Goal: Task Accomplishment & Management: Complete application form

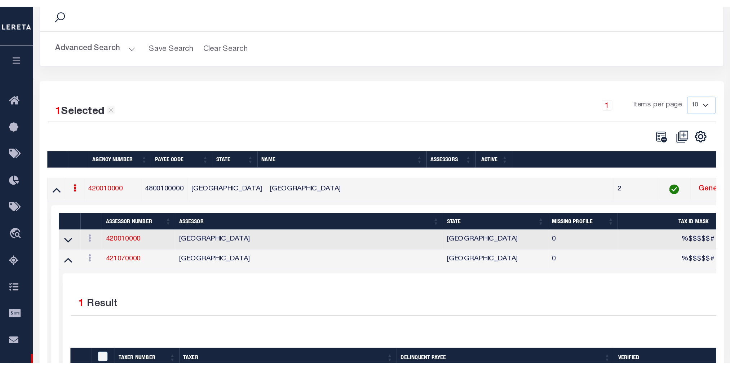
scroll to position [58, 0]
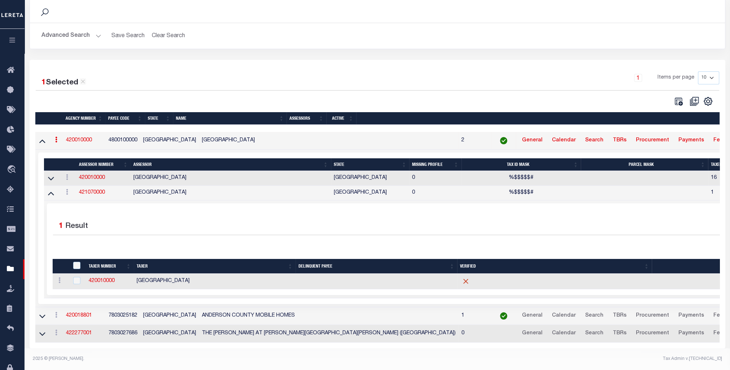
click at [8, 34] on button "button" at bounding box center [12, 41] width 25 height 25
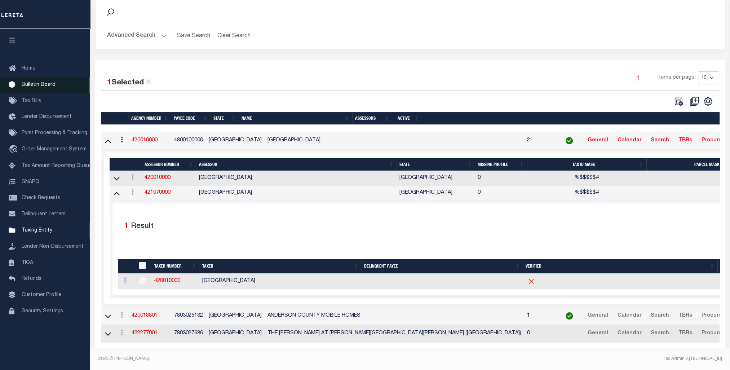
click at [36, 85] on span "Bulletin Board" at bounding box center [39, 84] width 34 height 5
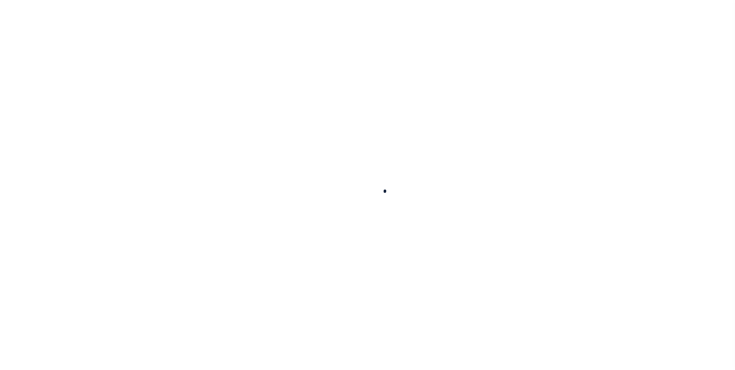
select select "50"
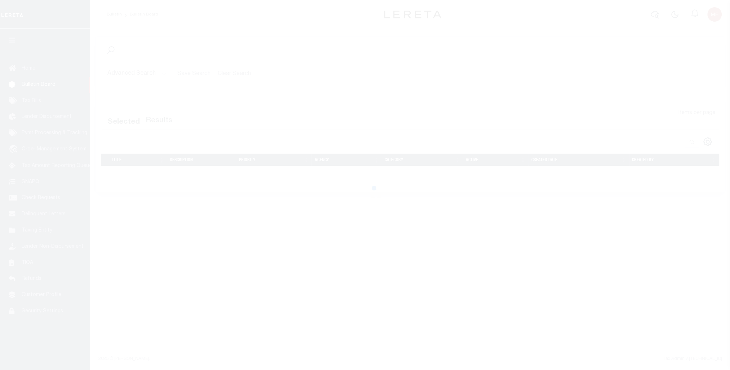
select select "50"
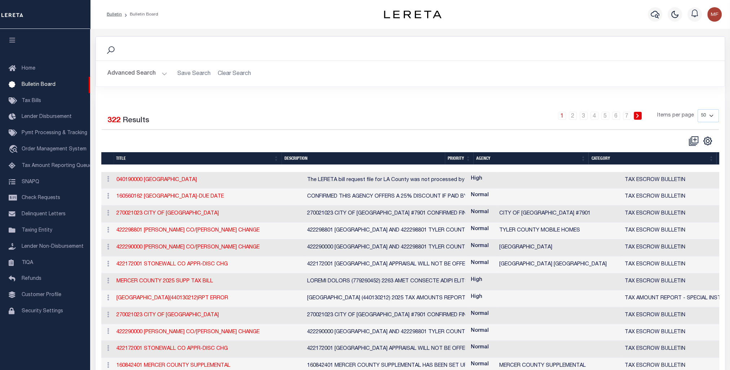
click at [12, 38] on icon "button" at bounding box center [12, 40] width 8 height 6
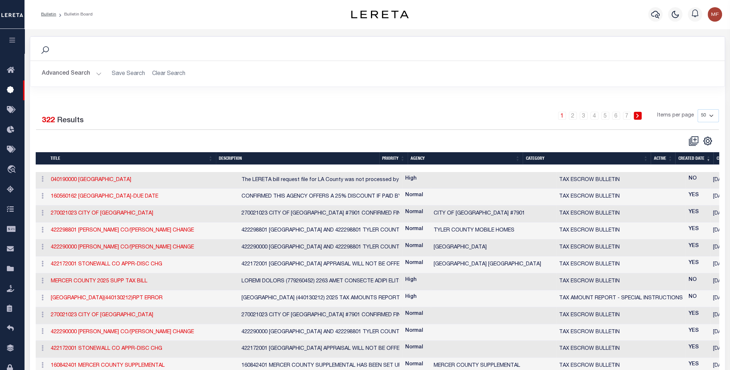
click at [12, 38] on icon "button" at bounding box center [12, 40] width 8 height 6
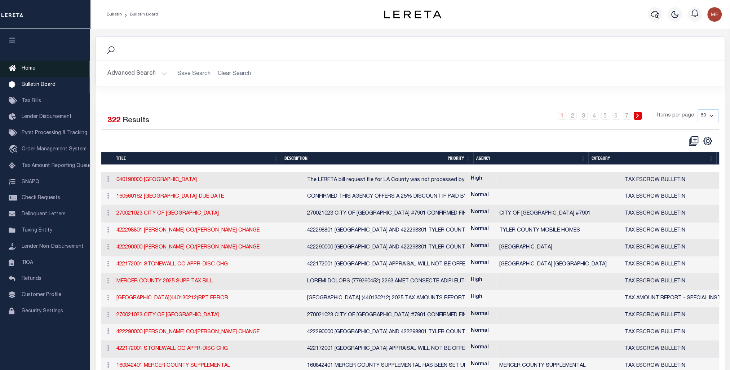
click at [43, 68] on link "Home" at bounding box center [45, 69] width 90 height 16
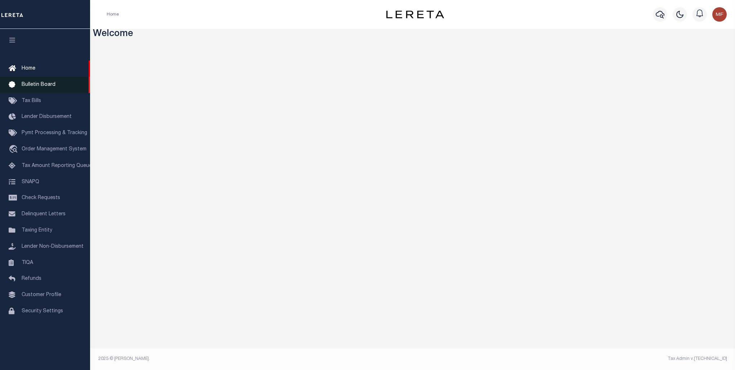
click at [32, 82] on span "Bulletin Board" at bounding box center [39, 84] width 34 height 5
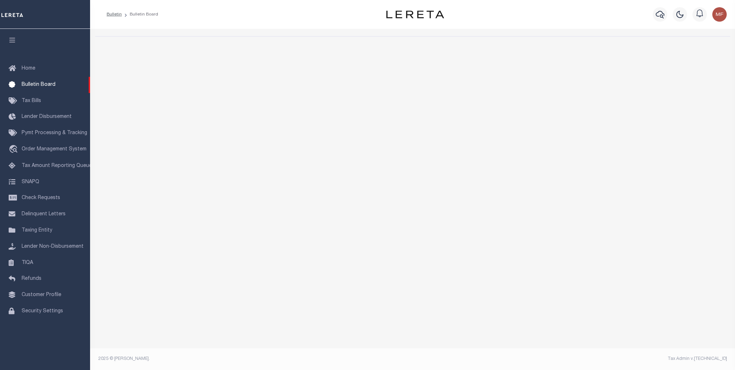
select select "50"
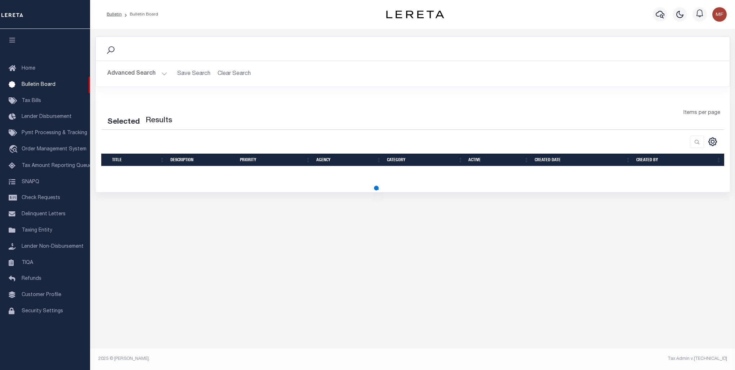
select select "50"
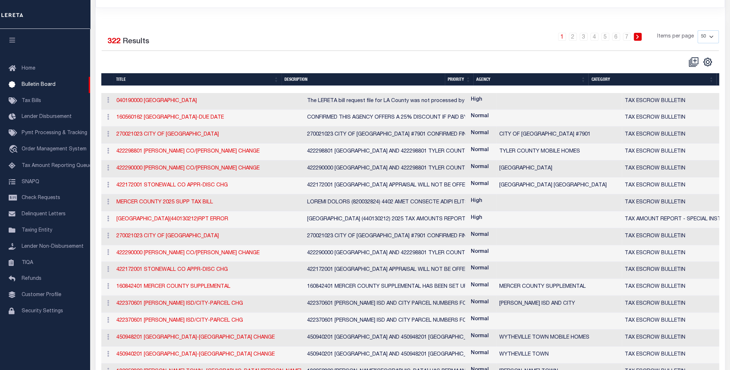
scroll to position [108, 0]
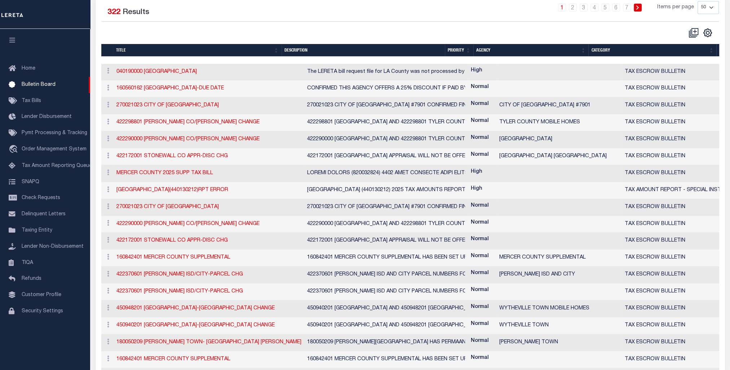
click at [693, 369] on td "TAX ESCROW BULLETIN" at bounding box center [686, 376] width 129 height 17
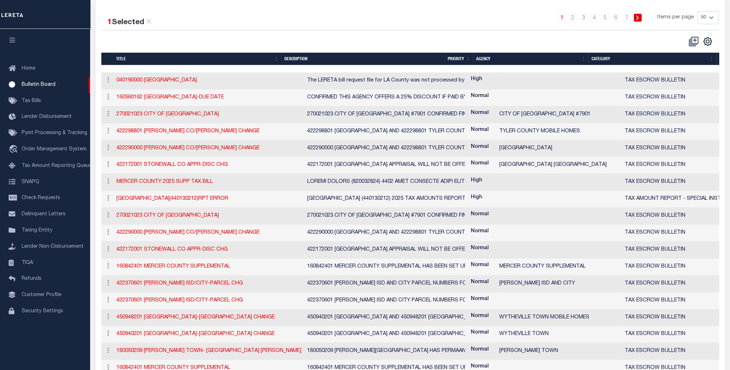
scroll to position [0, 0]
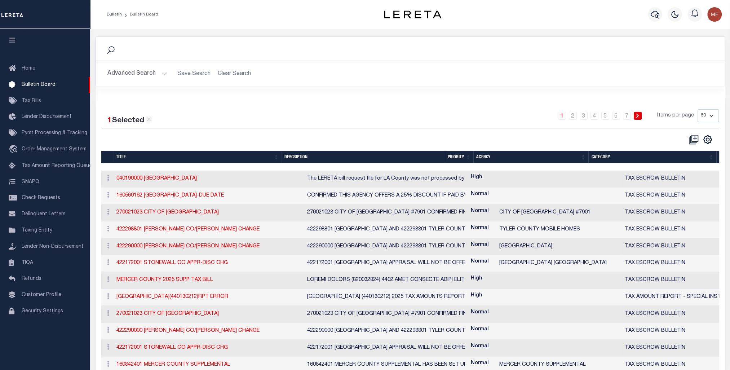
drag, startPoint x: 600, startPoint y: 165, endPoint x: 673, endPoint y: 162, distance: 73.6
click at [161, 177] on link "040190000 [GEOGRAPHIC_DATA]" at bounding box center [156, 178] width 80 height 5
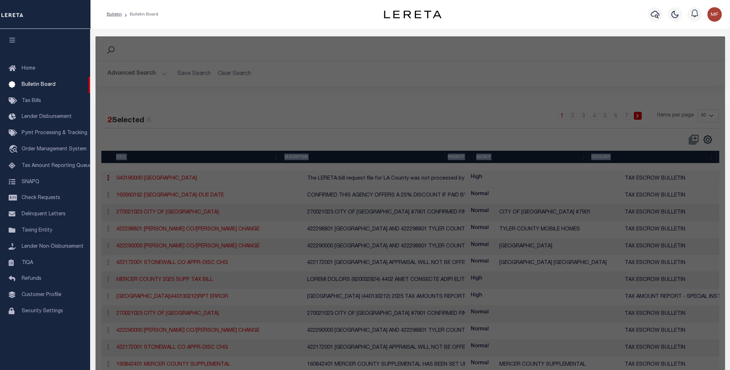
checkbox input "true"
checkbox input "false"
type input "040190000 [GEOGRAPHIC_DATA]"
select select "20"
type textarea "The LERETA bill request file for LA County was not processed by the ag agency p…"
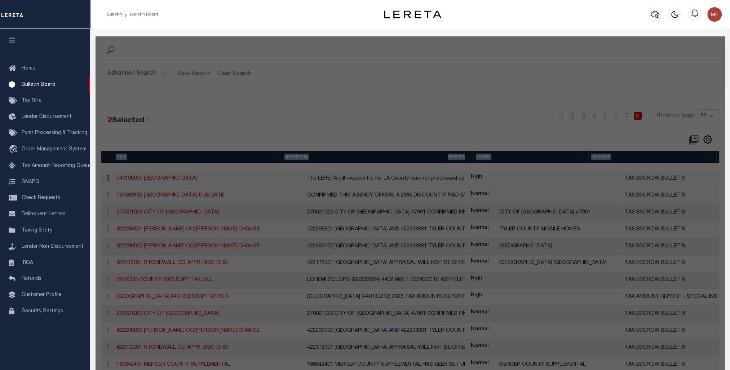
select select "CA"
select select
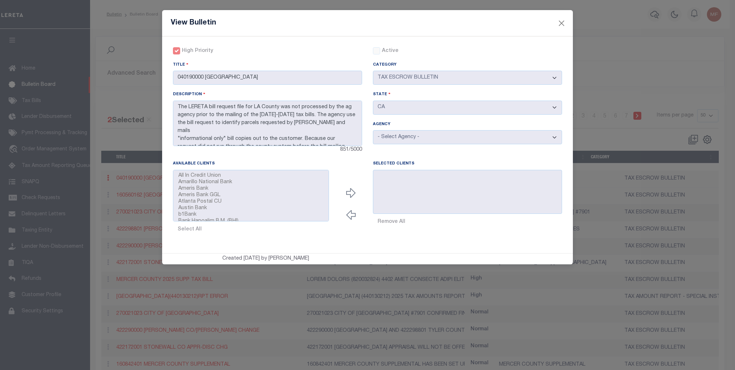
click at [416, 229] on div "Selected Clients Remove All" at bounding box center [467, 194] width 189 height 69
click at [560, 19] on button "Close" at bounding box center [561, 22] width 9 height 9
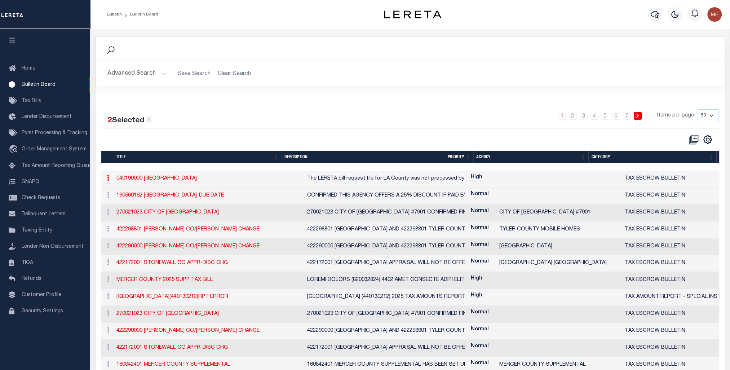
click at [108, 178] on icon at bounding box center [108, 178] width 2 height 6
click at [119, 201] on link "Edit" at bounding box center [122, 201] width 35 height 12
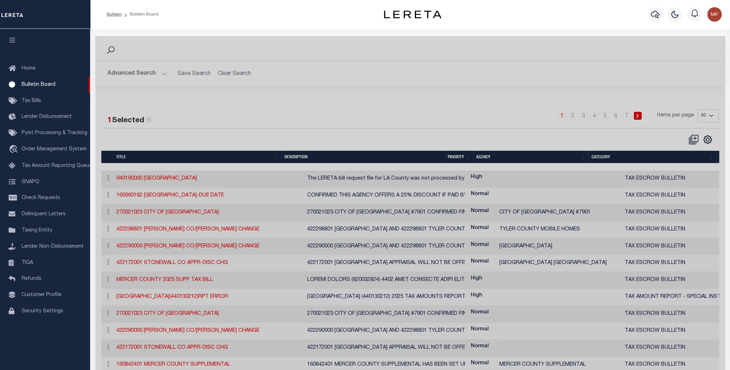
checkbox input "true"
checkbox input "false"
type input "040190000 [GEOGRAPHIC_DATA]"
select select "20"
type textarea "The LERETA bill request file for LA County was not processed by the ag agency p…"
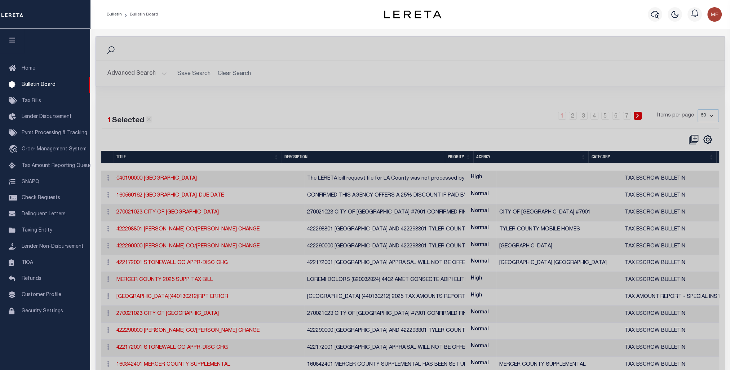
select select "CA"
select select
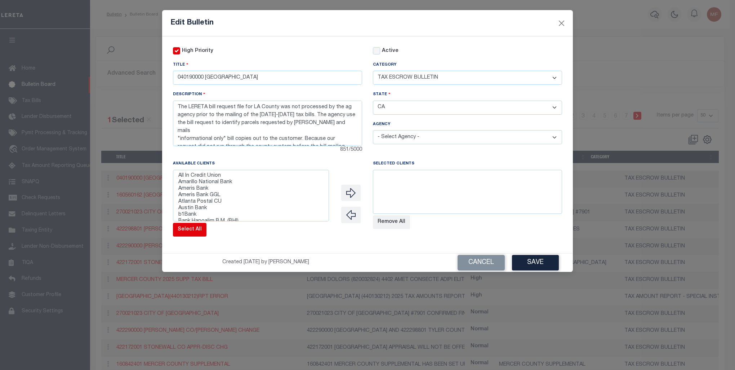
click at [191, 236] on button "Select All" at bounding box center [190, 230] width 34 height 14
select select
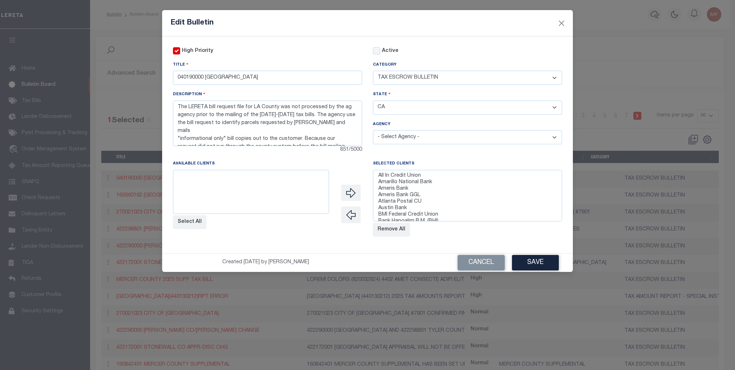
click at [384, 139] on select "- Select Agency - [GEOGRAPHIC_DATA] [GEOGRAPHIC_DATA] MOBILE HOMES [PERSON_NAME…" at bounding box center [467, 137] width 189 height 14
select select "603700000"
click at [373, 131] on select "- Select Agency - [GEOGRAPHIC_DATA] [GEOGRAPHIC_DATA] MOBILE HOMES [PERSON_NAME…" at bounding box center [467, 137] width 189 height 14
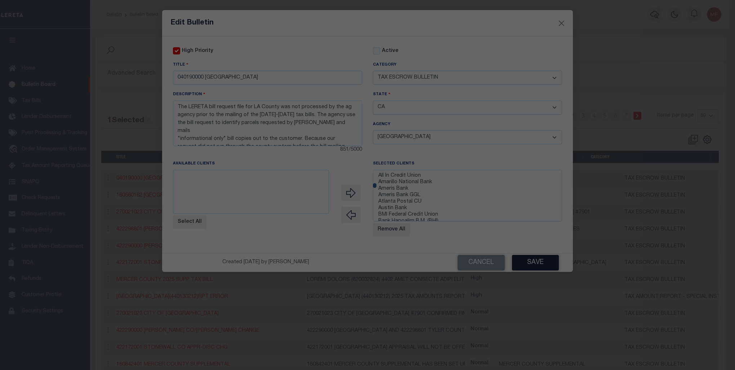
select select
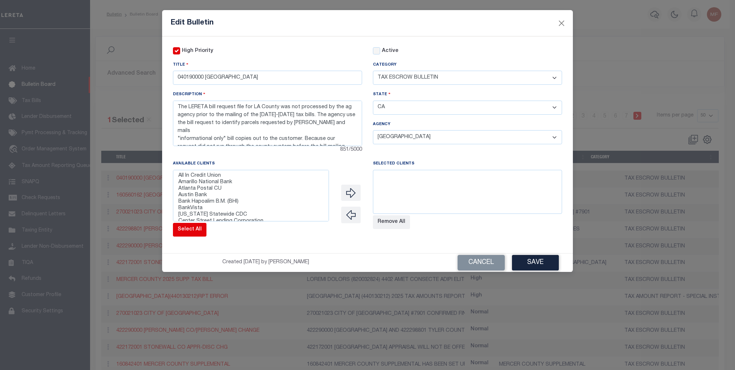
click at [199, 231] on button "Select All" at bounding box center [190, 230] width 34 height 14
select select
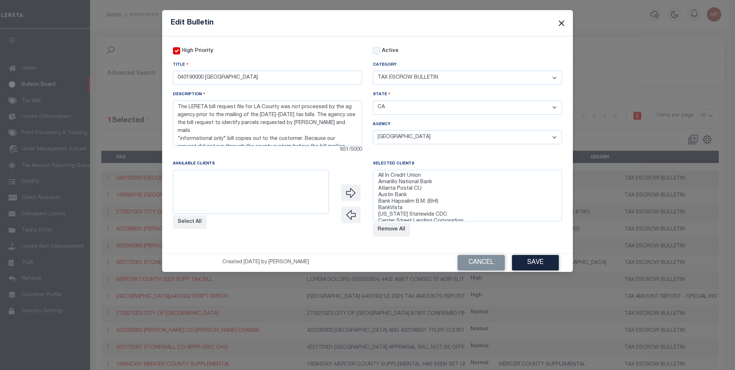
click at [559, 20] on button "Close" at bounding box center [561, 22] width 9 height 9
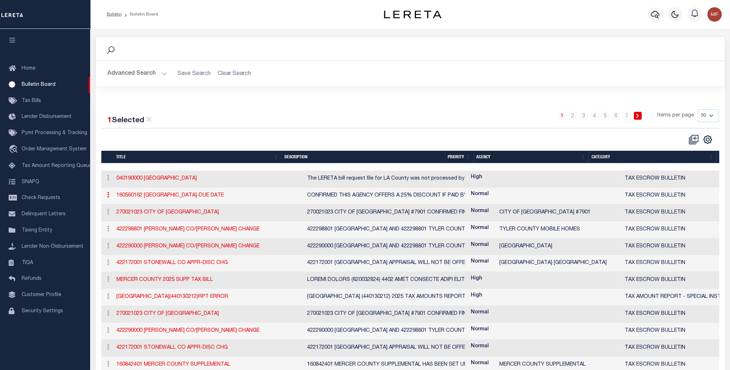
click at [106, 195] on link at bounding box center [108, 196] width 8 height 6
click at [116, 220] on link "Edit" at bounding box center [122, 218] width 35 height 12
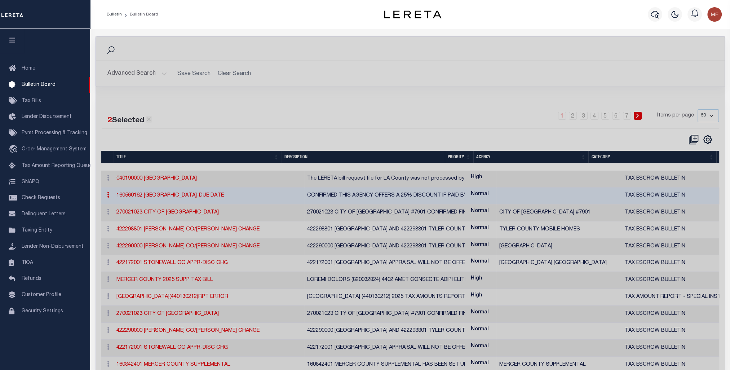
checkbox input "false"
checkbox input "true"
type input "160560162 [GEOGRAPHIC_DATA]-DUE DATE"
select select "20"
type textarea "CONFIRMED THIS AGENCY OFFERS A 25% DISCOUNT IF PAID BY [DATE]. CALENDER HAS BEE…"
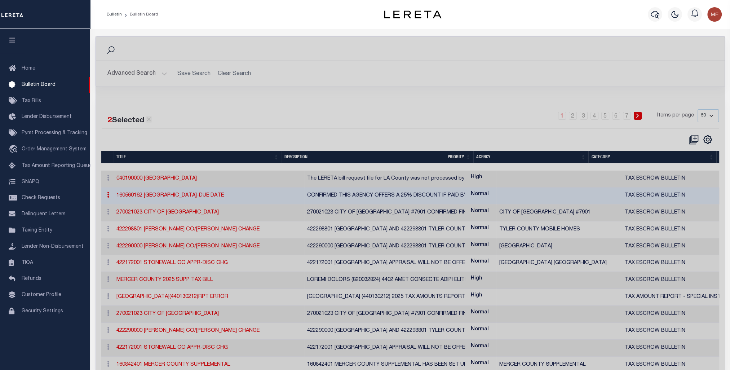
select select "KY"
select select
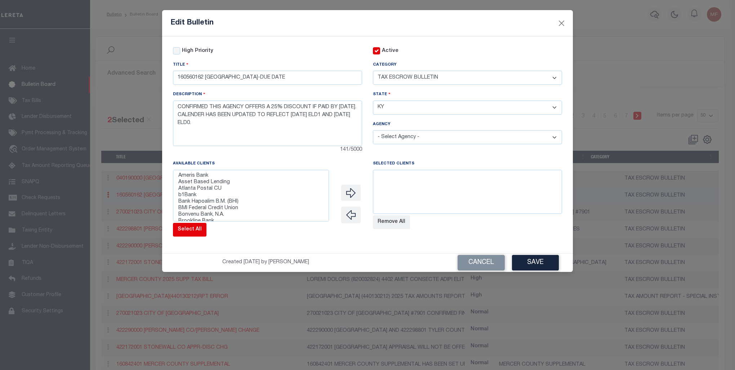
click at [185, 232] on button "Select All" at bounding box center [190, 230] width 34 height 14
select select
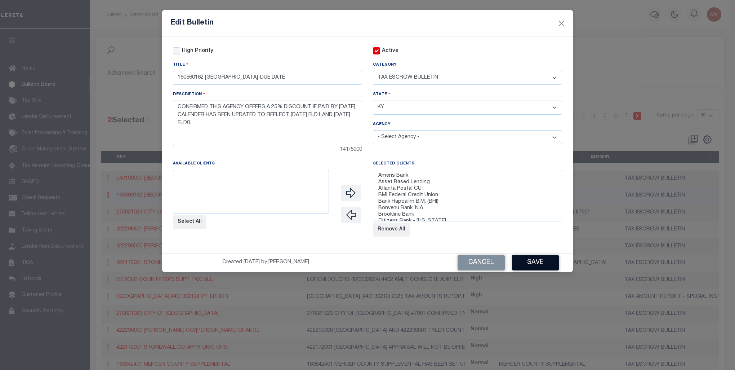
click at [541, 265] on button "Save" at bounding box center [535, 262] width 47 height 15
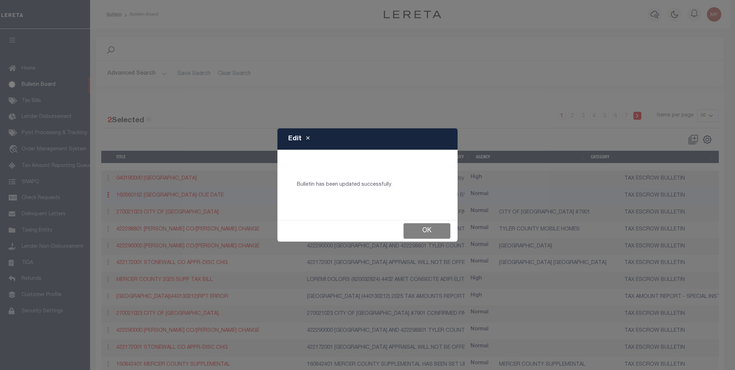
click at [426, 236] on button "Ok" at bounding box center [427, 230] width 47 height 15
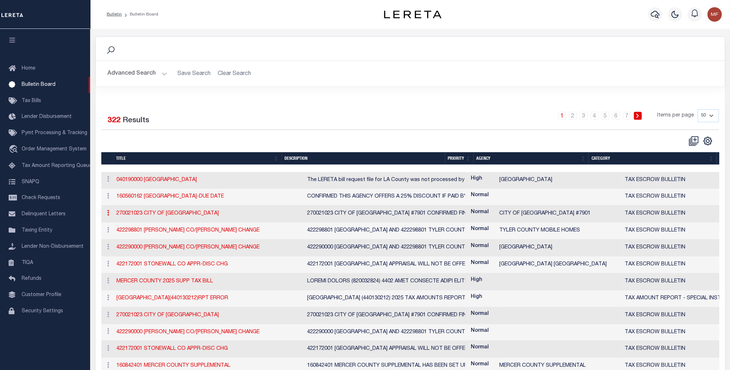
click at [109, 215] on link at bounding box center [108, 214] width 8 height 6
click at [111, 237] on link "Edit" at bounding box center [122, 236] width 35 height 12
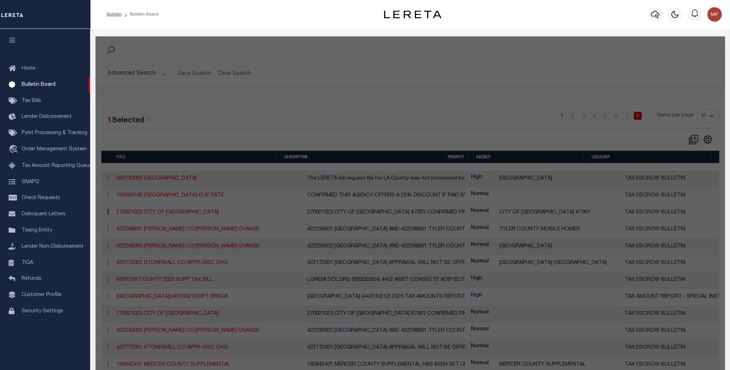
checkbox input "false"
checkbox input "true"
type input "270021023 CITY OF [GEOGRAPHIC_DATA]"
select select "20"
type textarea "270021023 CITY OF [GEOGRAPHIC_DATA] #7901 CONFIRMED FINAL PAYMENT WAS 6/2025 AN…"
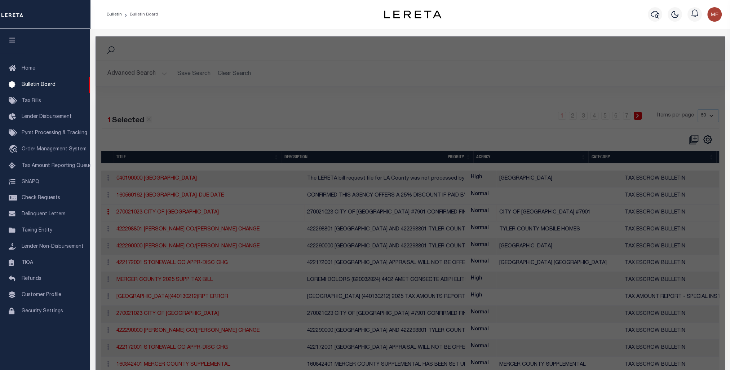
select select "NV"
select select
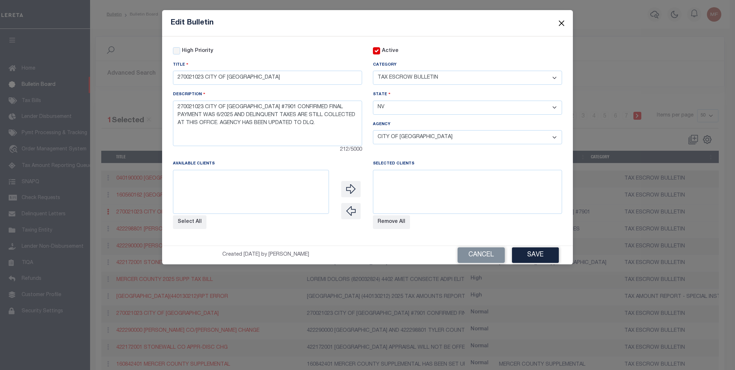
click at [562, 25] on button "Close" at bounding box center [561, 22] width 9 height 9
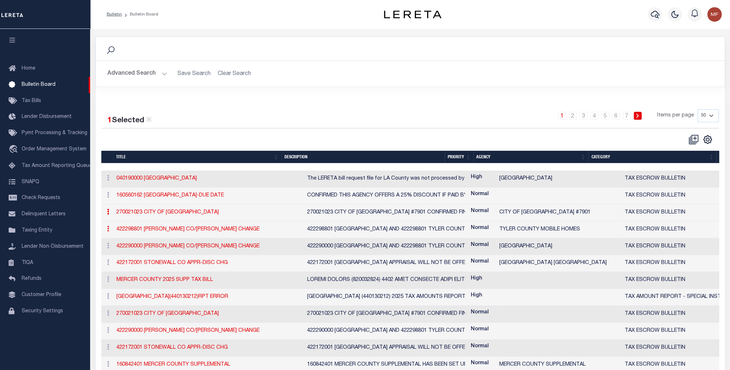
click at [107, 229] on icon at bounding box center [108, 229] width 2 height 6
click at [116, 255] on link "Edit" at bounding box center [122, 252] width 35 height 12
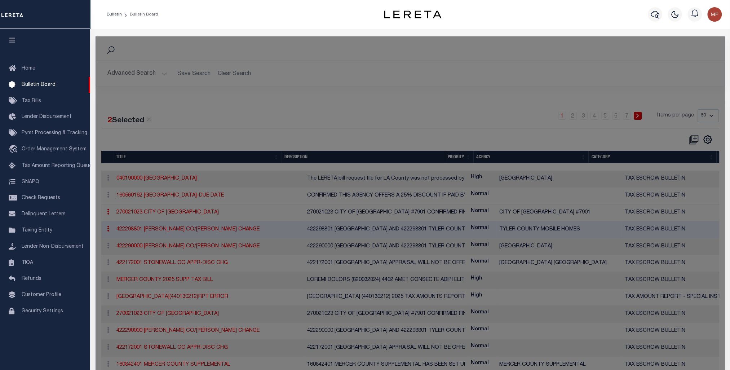
select select "7803025360"
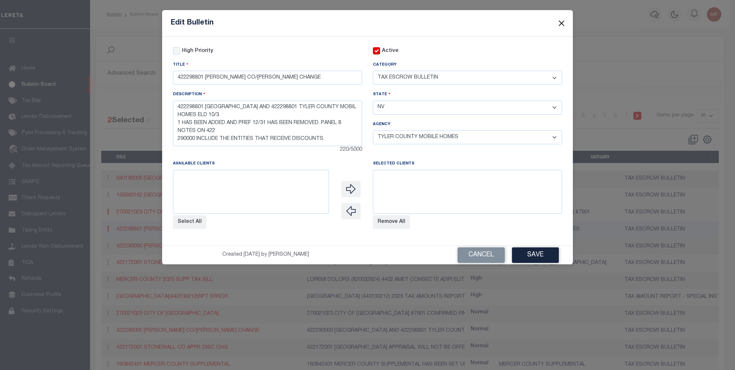
click at [559, 22] on button "Close" at bounding box center [561, 22] width 9 height 9
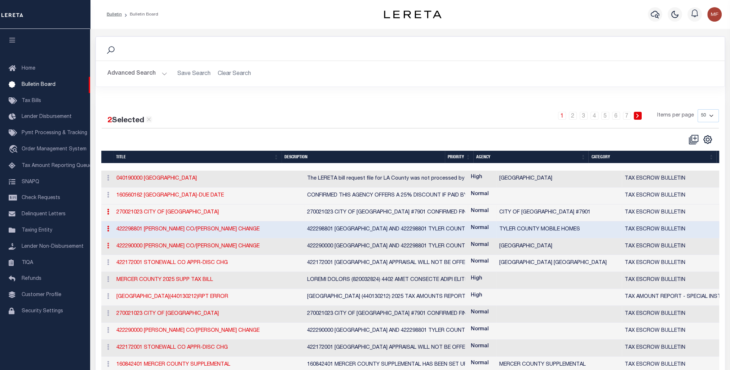
click at [107, 244] on icon at bounding box center [108, 246] width 2 height 6
click at [114, 268] on link "Edit" at bounding box center [122, 269] width 35 height 12
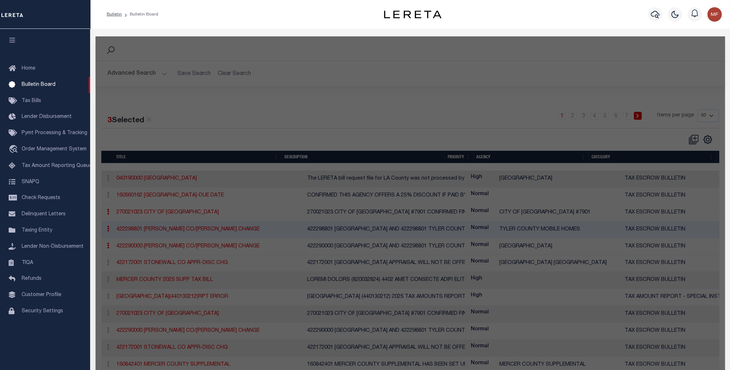
checkbox input "false"
checkbox input "true"
type input "422290000 [PERSON_NAME] CO/[PERSON_NAME] CHANGE"
select select "20"
type textarea "422290000 [GEOGRAPHIC_DATA] AND 422298801 TYLER COUNTY MOBIL HOMES ELD 10/31 HA…"
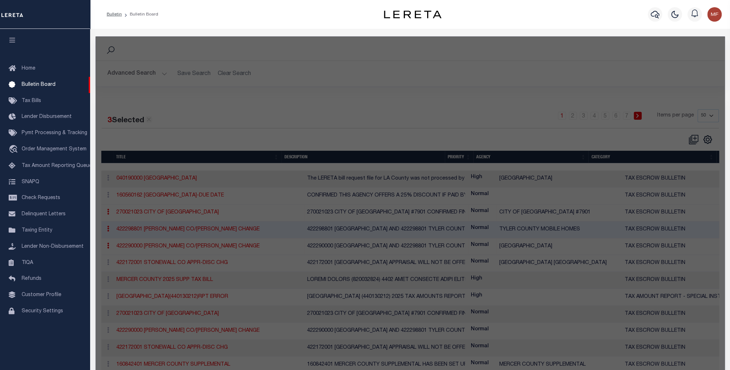
select select "[GEOGRAPHIC_DATA]"
select select
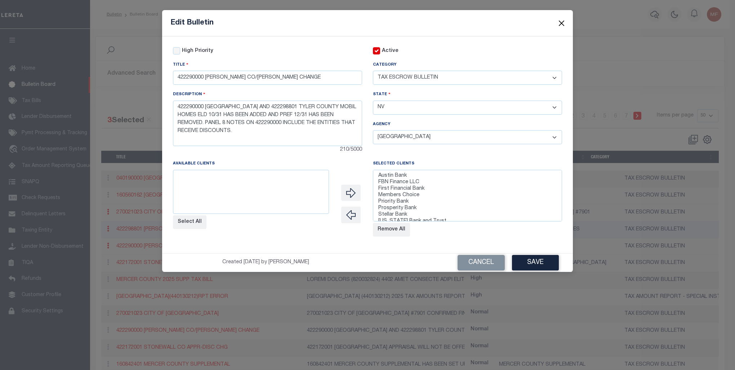
click at [560, 23] on button "Close" at bounding box center [561, 22] width 9 height 9
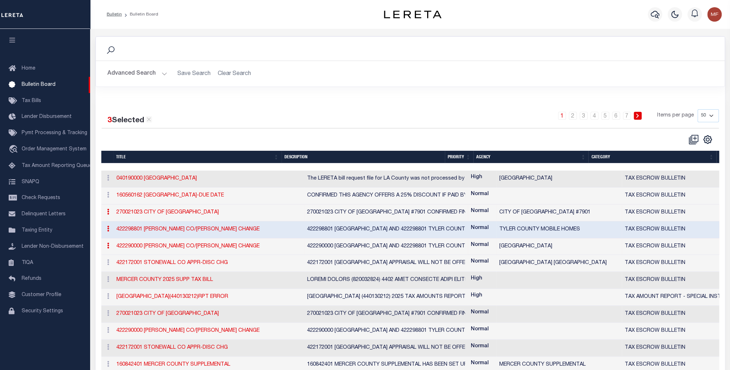
click at [108, 249] on div "ACTIONS Edit History Delete" at bounding box center [107, 246] width 6 height 9
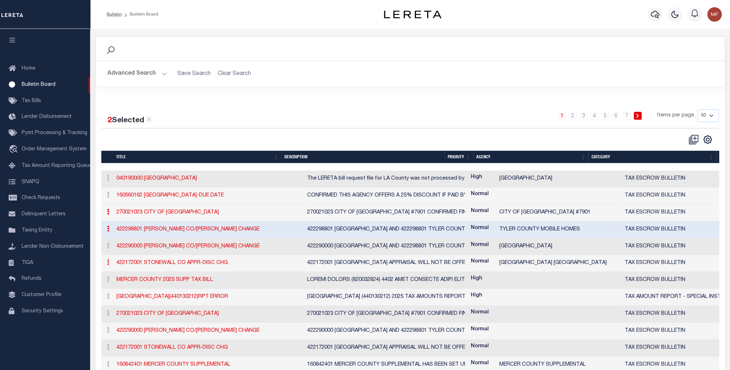
click at [106, 263] on link at bounding box center [108, 263] width 8 height 6
click at [114, 285] on link "Edit" at bounding box center [122, 286] width 35 height 12
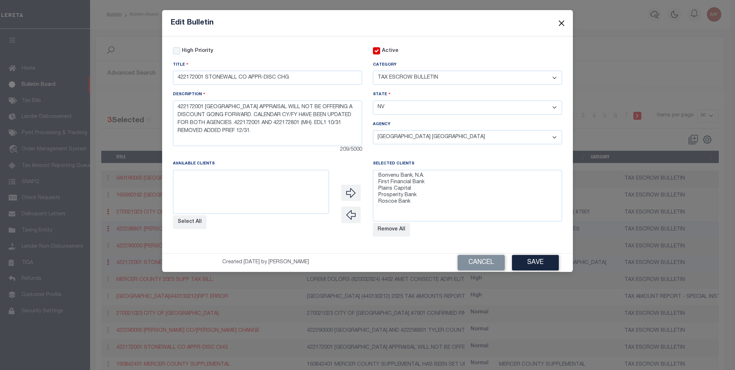
click at [565, 23] on button "Close" at bounding box center [561, 22] width 9 height 9
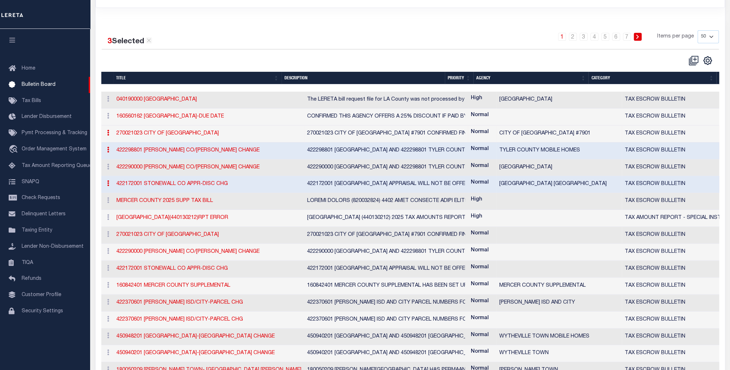
scroll to position [108, 0]
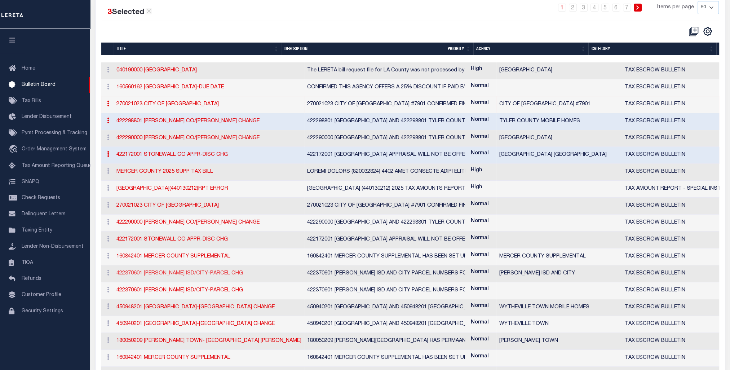
click at [155, 273] on link "422370601 [PERSON_NAME] ISD/CITY-PARCEL CHG" at bounding box center [179, 273] width 127 height 5
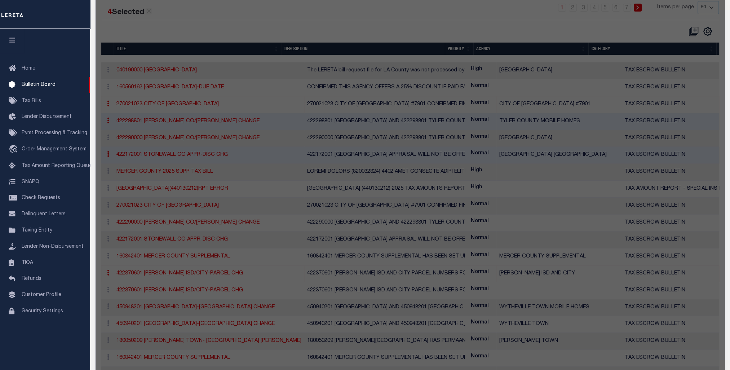
checkbox input "false"
checkbox input "true"
type input "422370601 [PERSON_NAME] ISD/CITY-PARCEL CHG"
select select "20"
type textarea "422370601 [PERSON_NAME] ISD AND CITY PARCEL NUMBERS FOR PROPERTIES THAT RESIDE …"
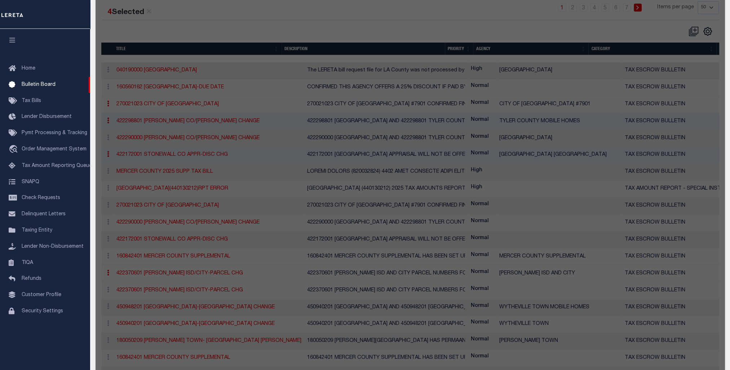
select select "[GEOGRAPHIC_DATA]"
select select
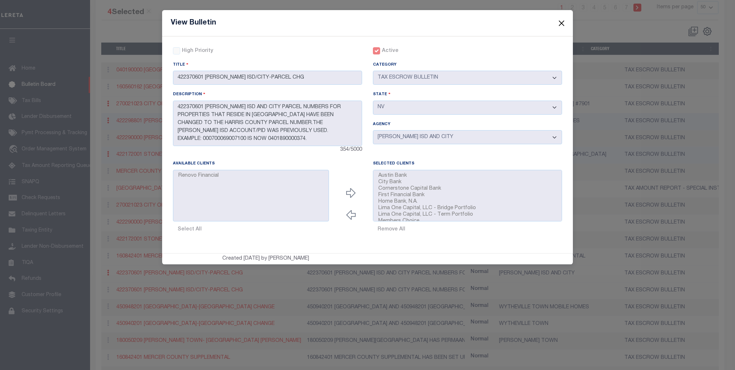
click at [564, 23] on button "Close" at bounding box center [561, 22] width 9 height 9
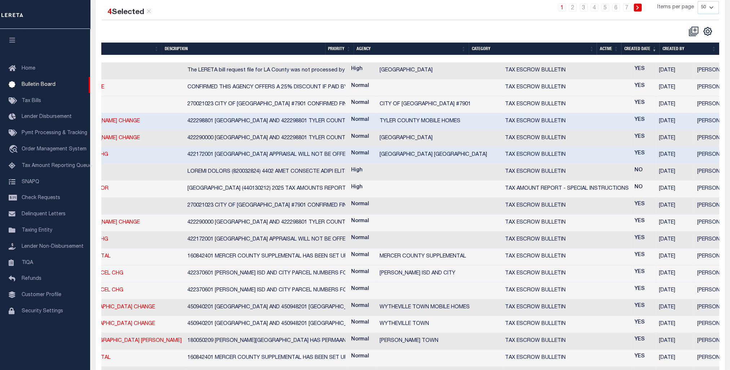
scroll to position [0, 0]
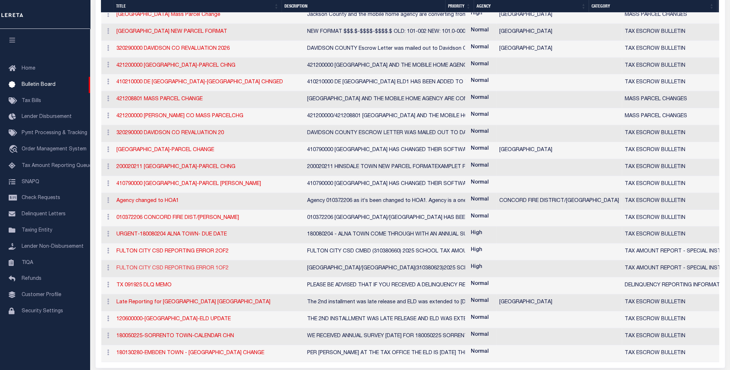
click at [212, 266] on link "FULTON CITY CSD REPORTING ERROR 1OF2" at bounding box center [172, 268] width 112 height 5
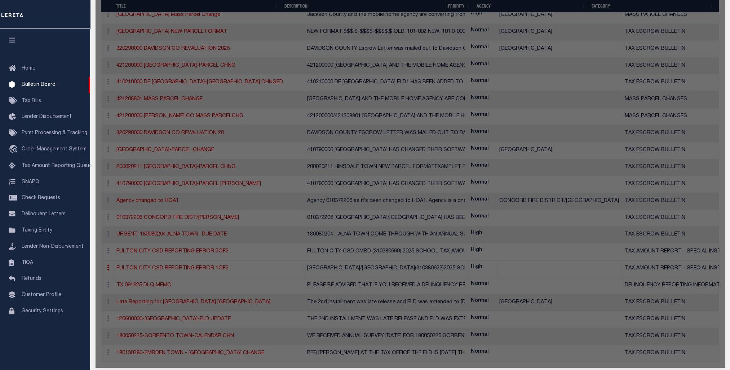
checkbox input "true"
checkbox input "false"
type input "FULTON CITY CSD REPORTING ERROR 1OF2"
select select
type textarea "[GEOGRAPHIC_DATA]/[GEOGRAPHIC_DATA](310380623)2025 SCHOOL TAX AMOUNTS REPORTED …"
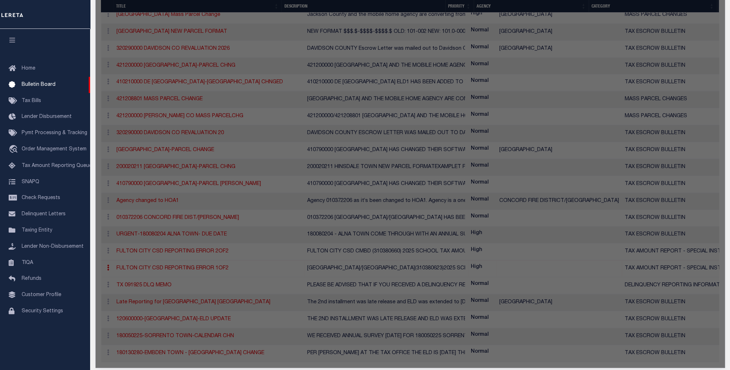
select select "NY"
select select
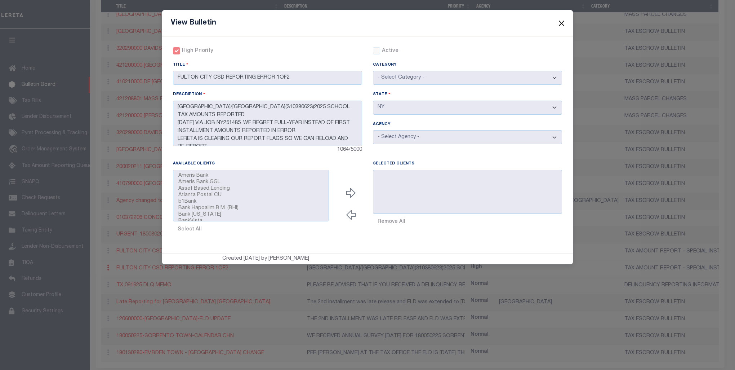
click at [564, 19] on button "Close" at bounding box center [561, 22] width 9 height 9
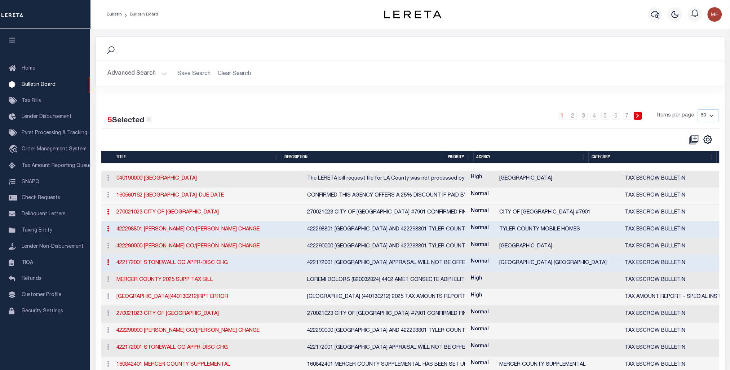
click at [322, 15] on div "Bulletin Bulletin Board" at bounding box center [231, 14] width 260 height 15
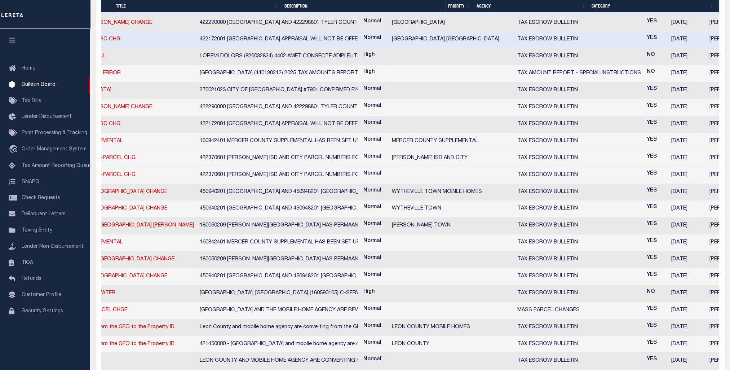
scroll to position [0, 120]
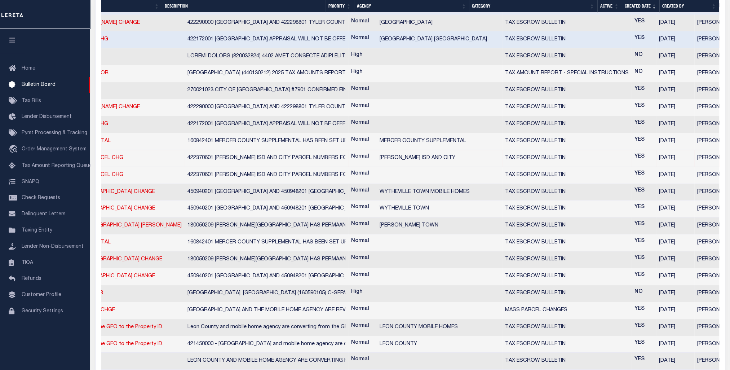
click at [207, 291] on div "[GEOGRAPHIC_DATA], [GEOGRAPHIC_DATA] (160590105) C-SERVICE TAR REPORTING FOR 20…" at bounding box center [266, 293] width 158 height 8
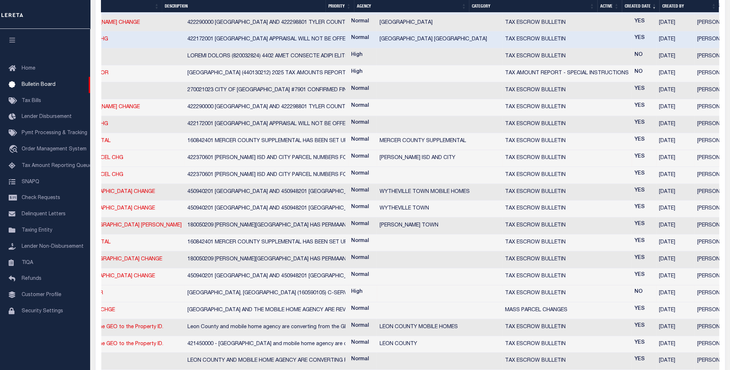
click at [123, 292] on td "COVINGTON CITY WASTE&STORMWATER" at bounding box center [89, 293] width 191 height 17
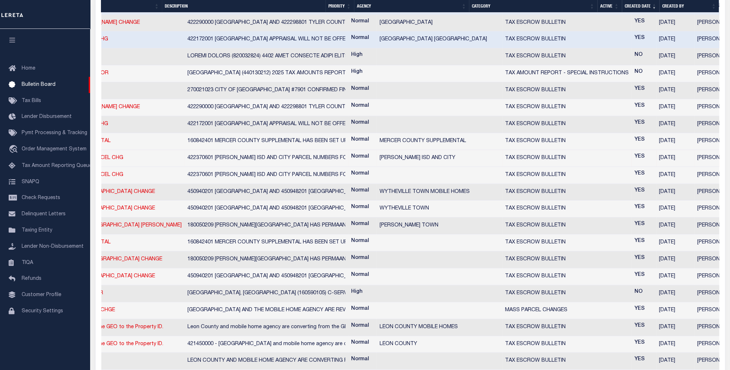
click at [107, 293] on td "COVINGTON CITY WASTE&STORMWATER" at bounding box center [89, 293] width 191 height 17
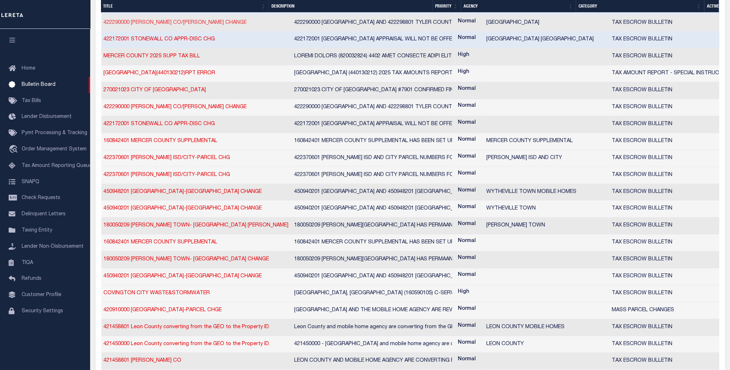
scroll to position [0, 3]
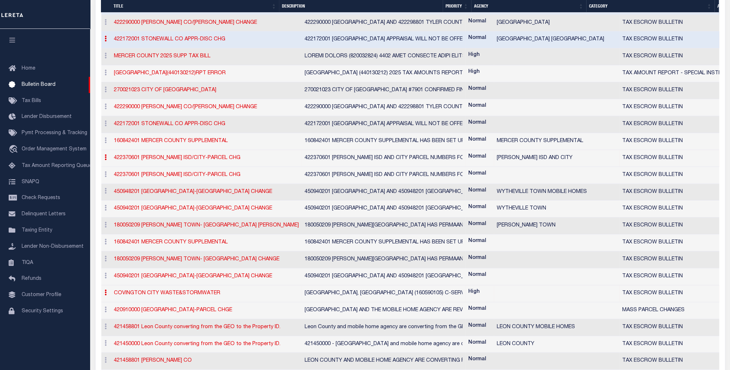
click at [130, 289] on td "COVINGTON CITY WASTE&STORMWATER" at bounding box center [206, 293] width 191 height 17
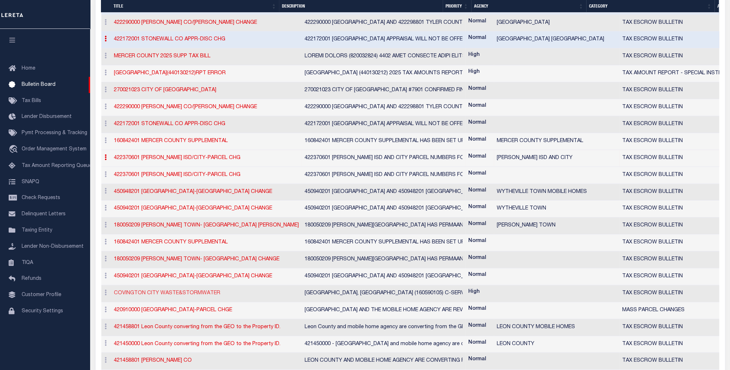
click at [137, 291] on link "COVINGTON CITY WASTE&STORMWATER" at bounding box center [167, 293] width 106 height 5
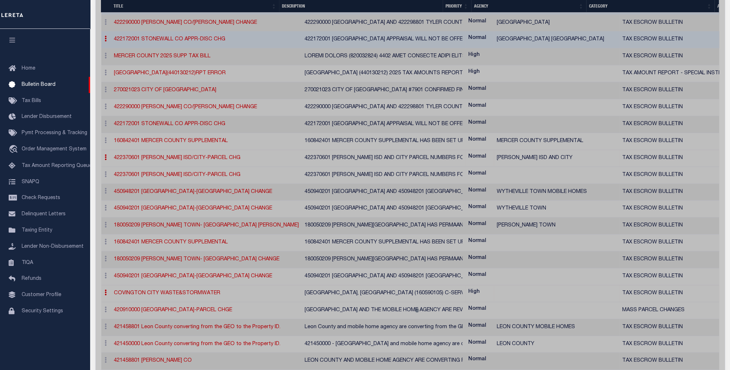
checkbox input "true"
checkbox input "false"
type input "COVINGTON CITY WASTE&STORMWATER"
select select "20"
type textarea "[GEOGRAPHIC_DATA], [GEOGRAPHIC_DATA] (160590105) C-SERVICE TAR REPORTING FOR 20…"
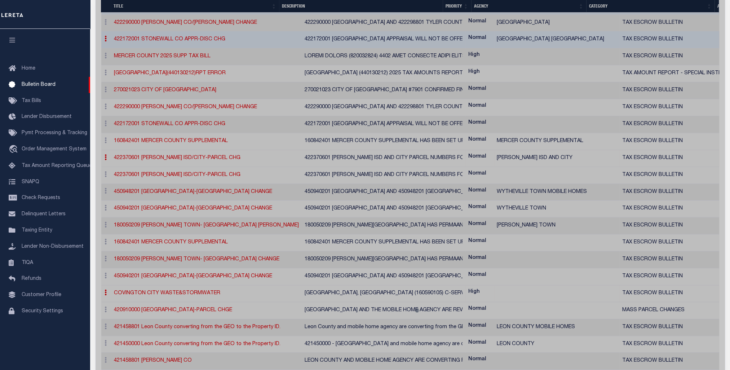
select select "KY"
select select
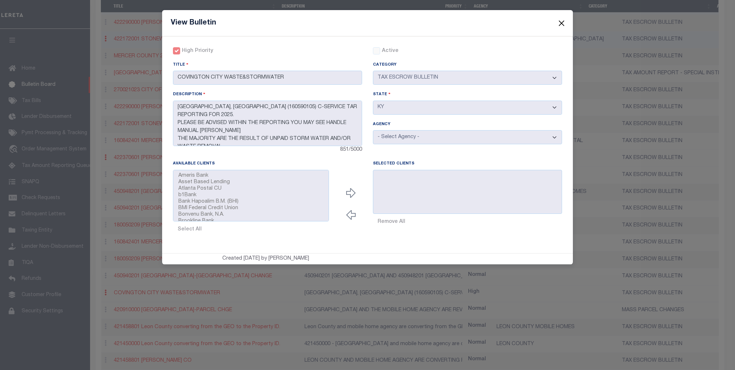
click at [565, 22] on button "Close" at bounding box center [561, 22] width 9 height 9
